Goal: Transaction & Acquisition: Book appointment/travel/reservation

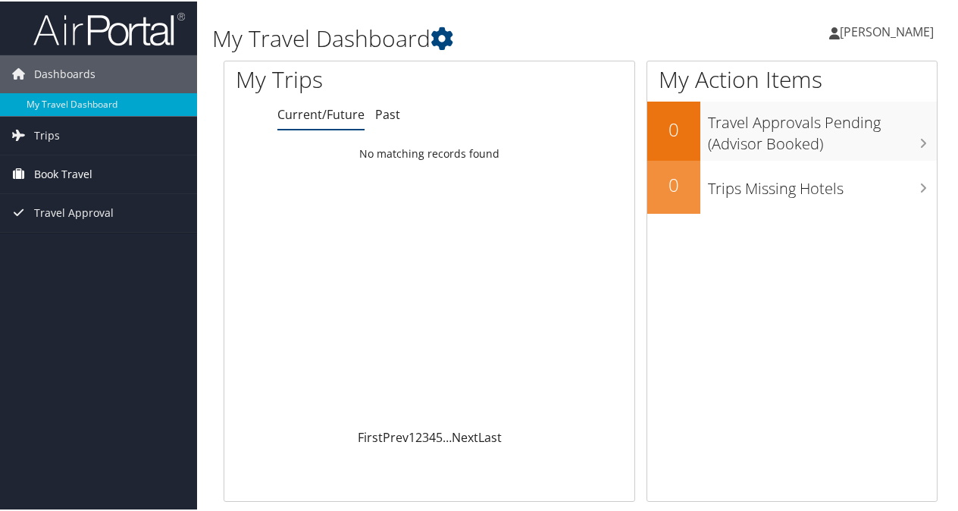
click at [95, 169] on link "Book Travel" at bounding box center [98, 173] width 197 height 38
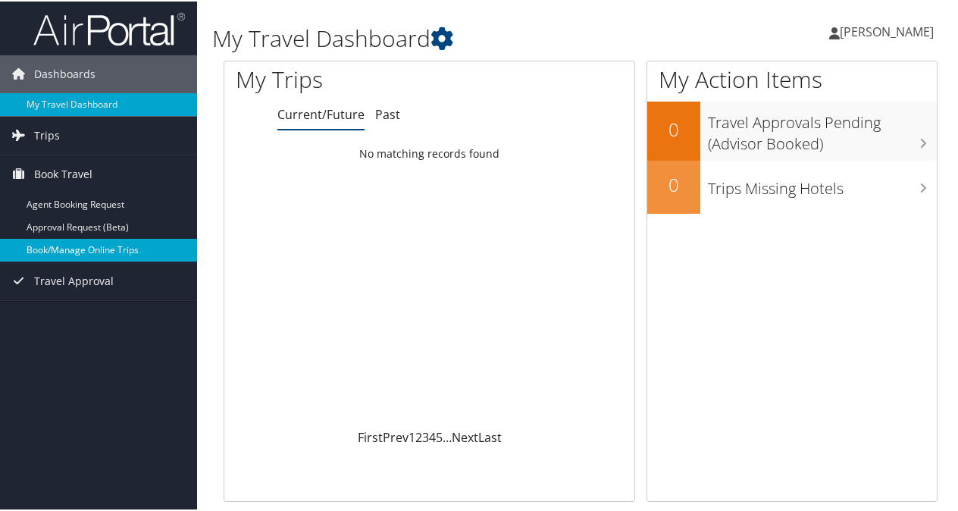
click at [86, 247] on link "Book/Manage Online Trips" at bounding box center [98, 248] width 197 height 23
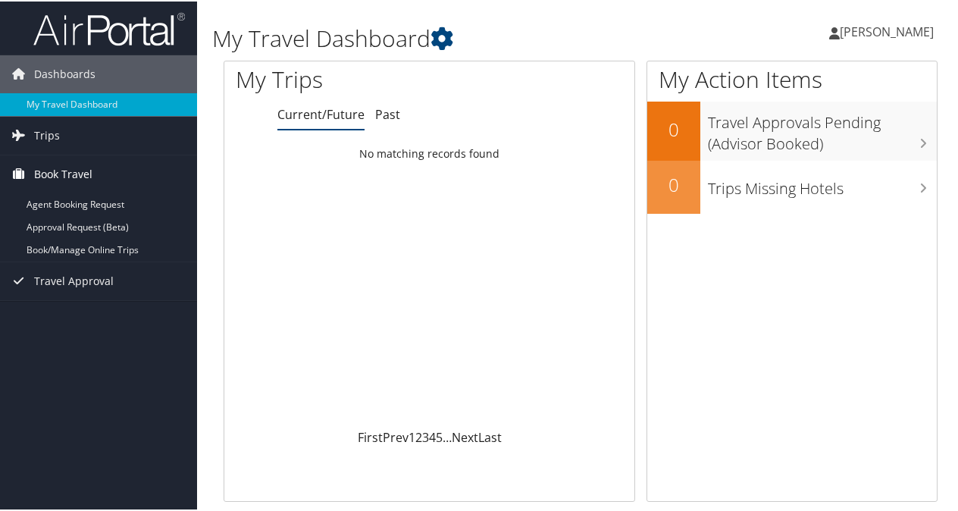
click at [90, 165] on span "Book Travel" at bounding box center [63, 173] width 58 height 38
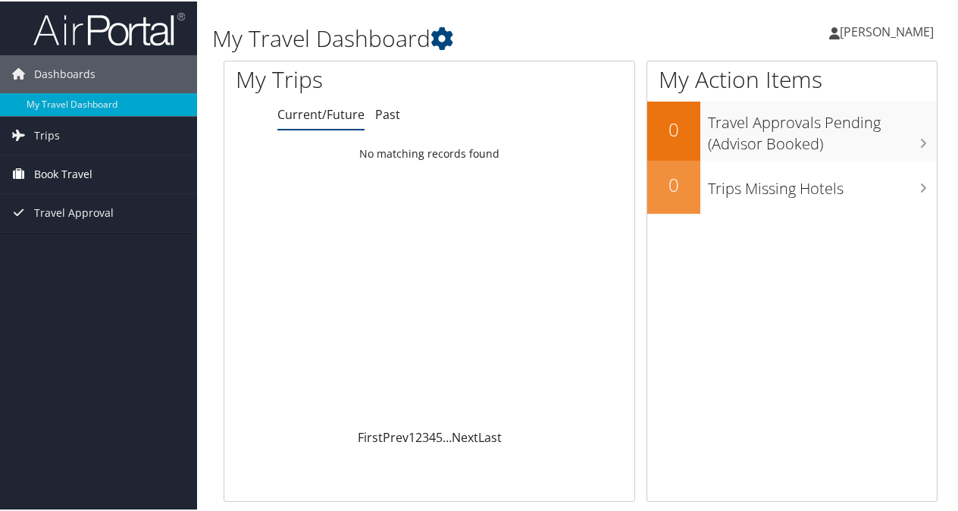
click at [90, 173] on span "Book Travel" at bounding box center [63, 173] width 58 height 38
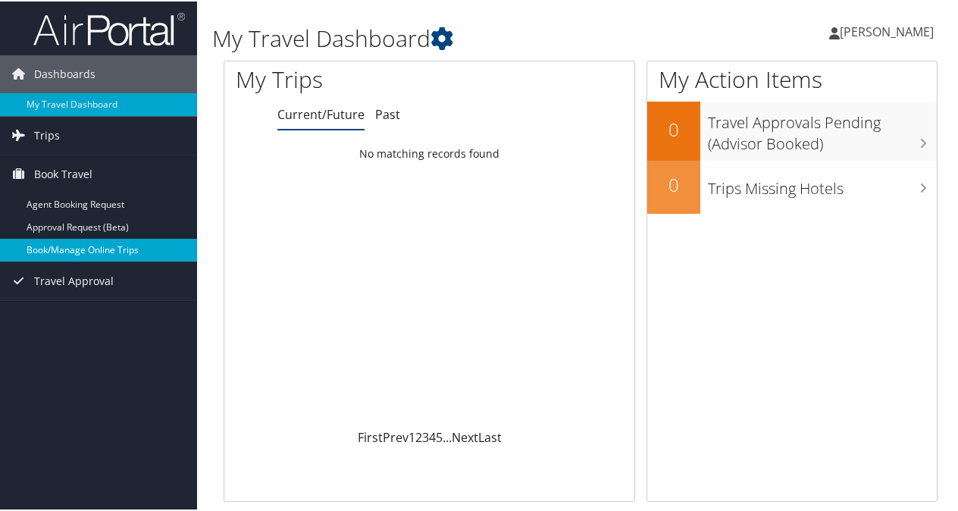
click at [108, 242] on link "Book/Manage Online Trips" at bounding box center [98, 248] width 197 height 23
